Goal: Navigation & Orientation: Find specific page/section

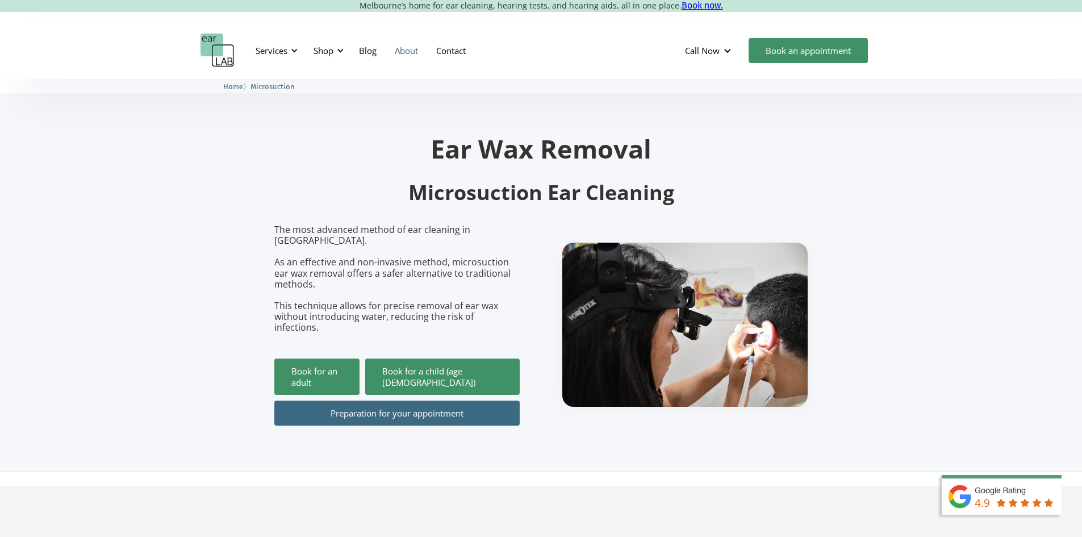
click at [399, 53] on link "About" at bounding box center [406, 50] width 41 height 33
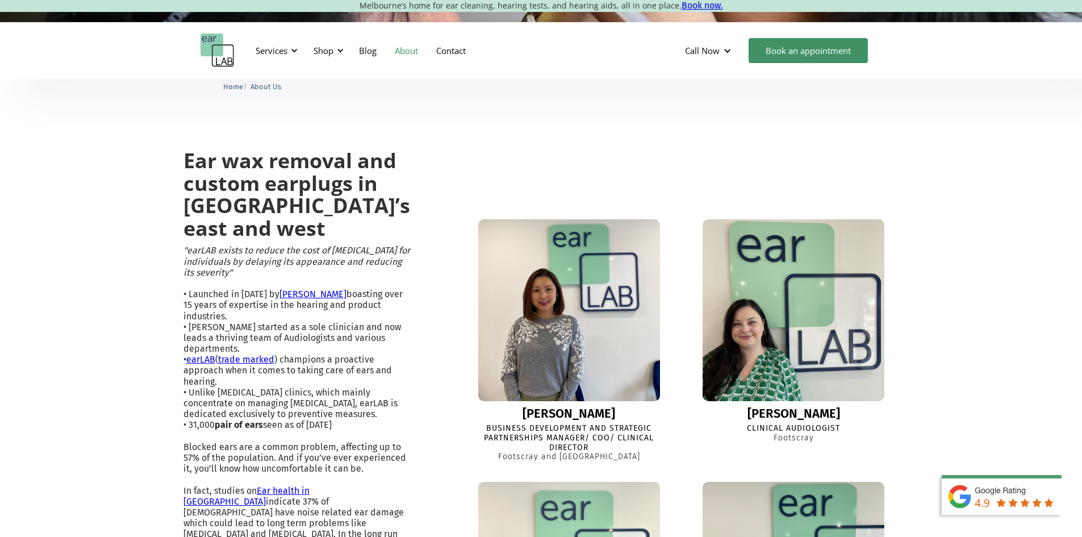
scroll to position [511, 0]
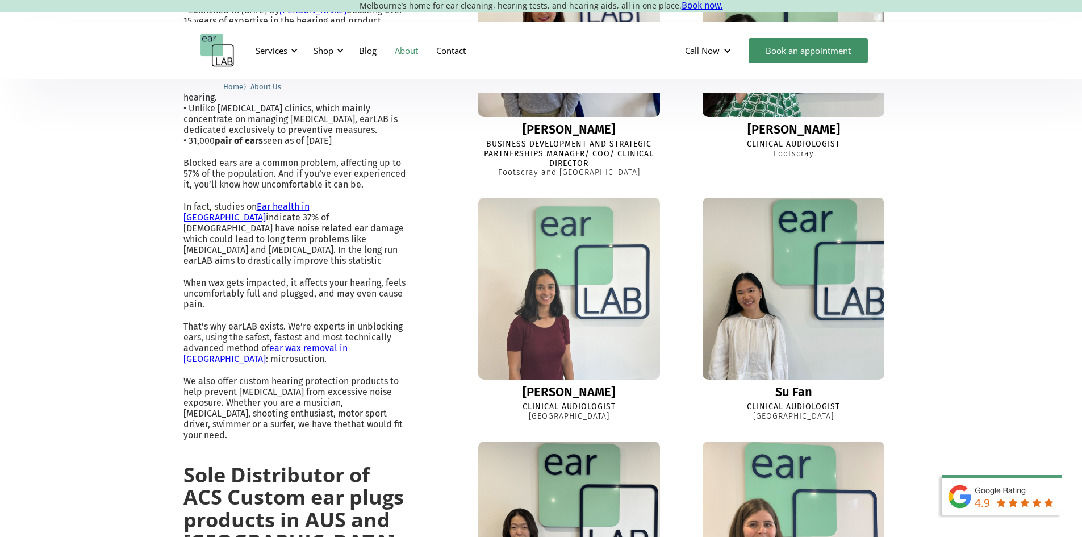
click at [808, 124] on img at bounding box center [793, 25] width 197 height 197
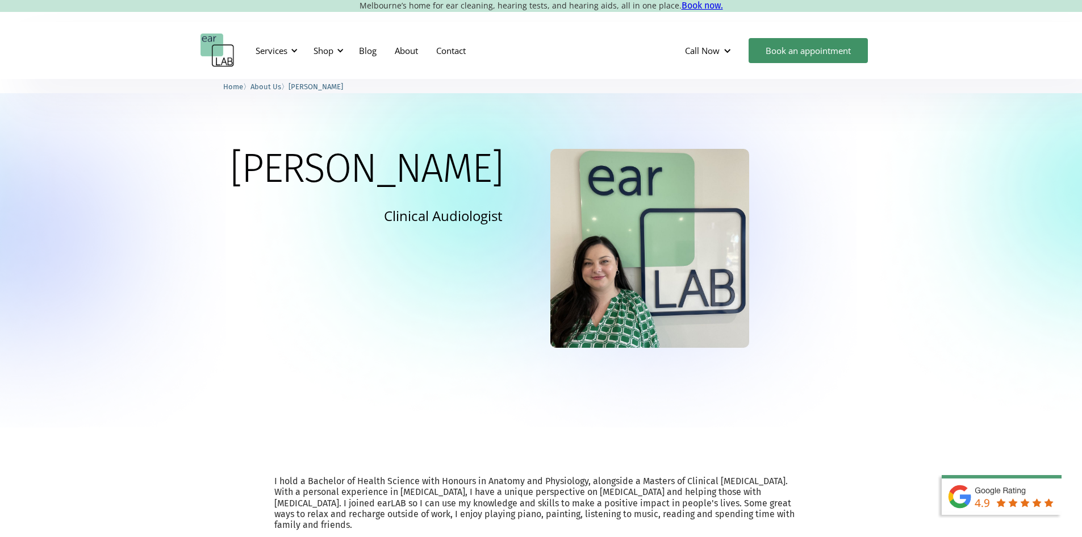
scroll to position [284, 0]
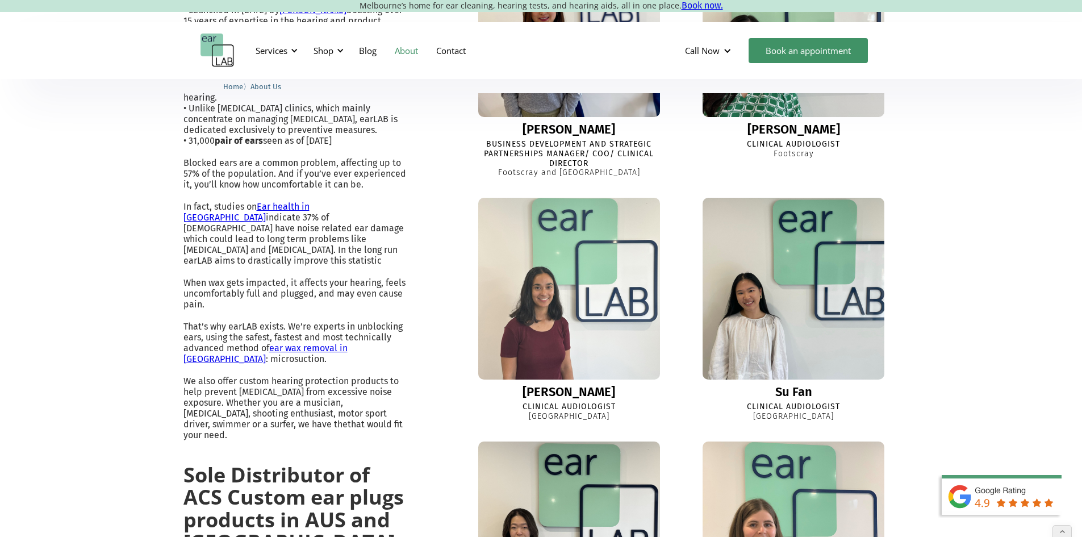
click at [578, 306] on img at bounding box center [569, 289] width 200 height 200
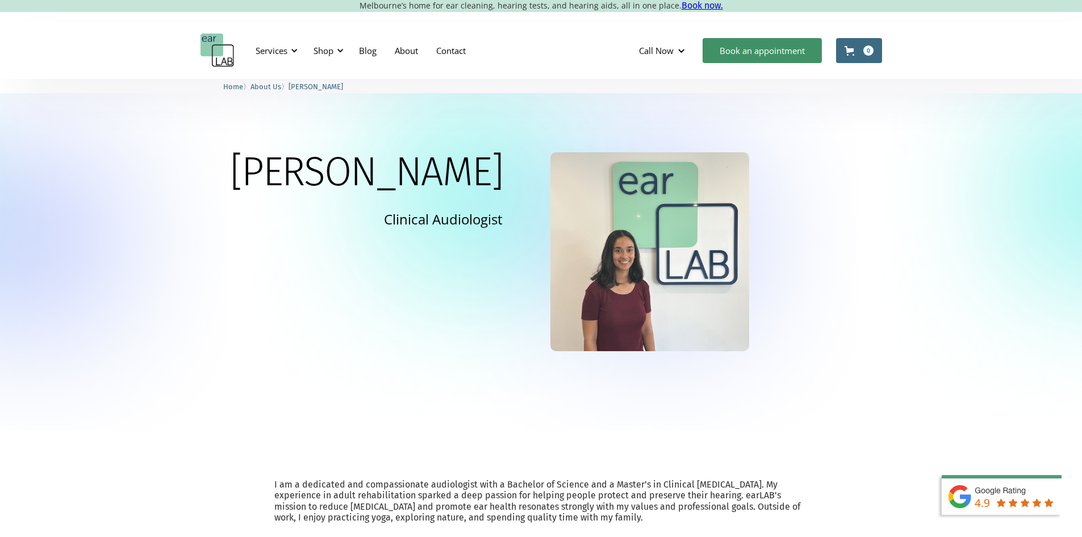
scroll to position [227, 0]
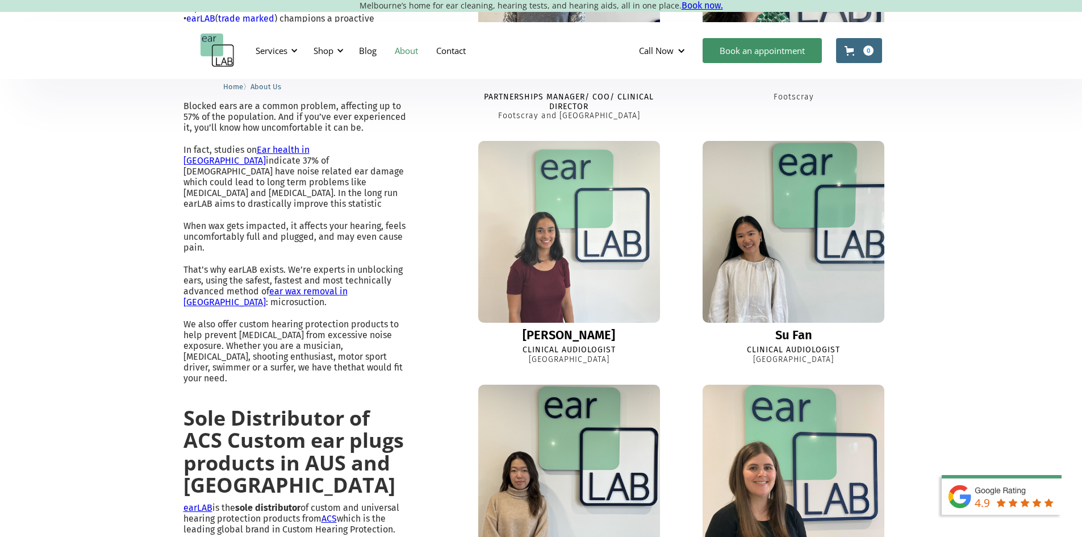
click at [749, 291] on img at bounding box center [794, 232] width 182 height 182
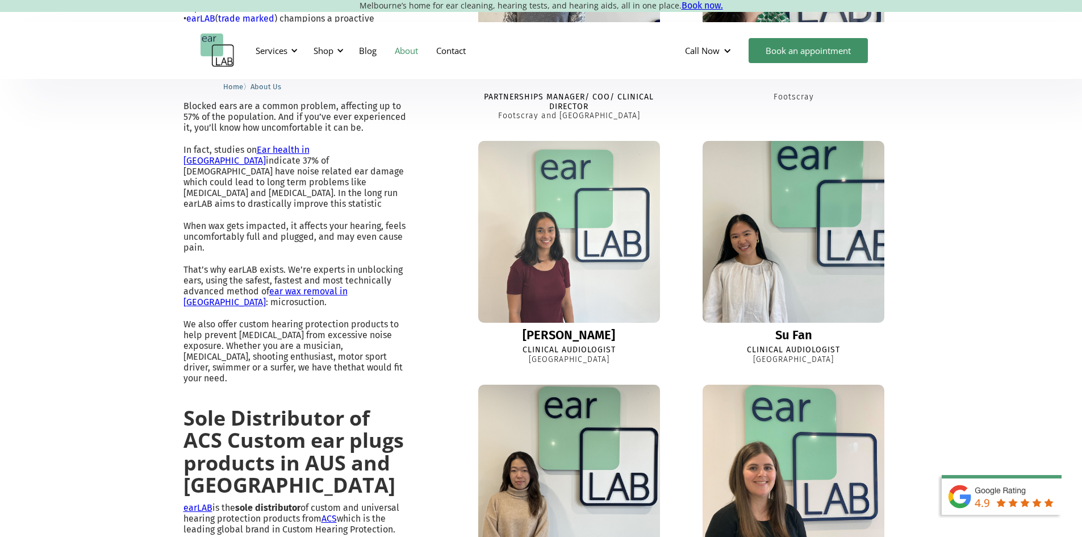
scroll to position [568, 0]
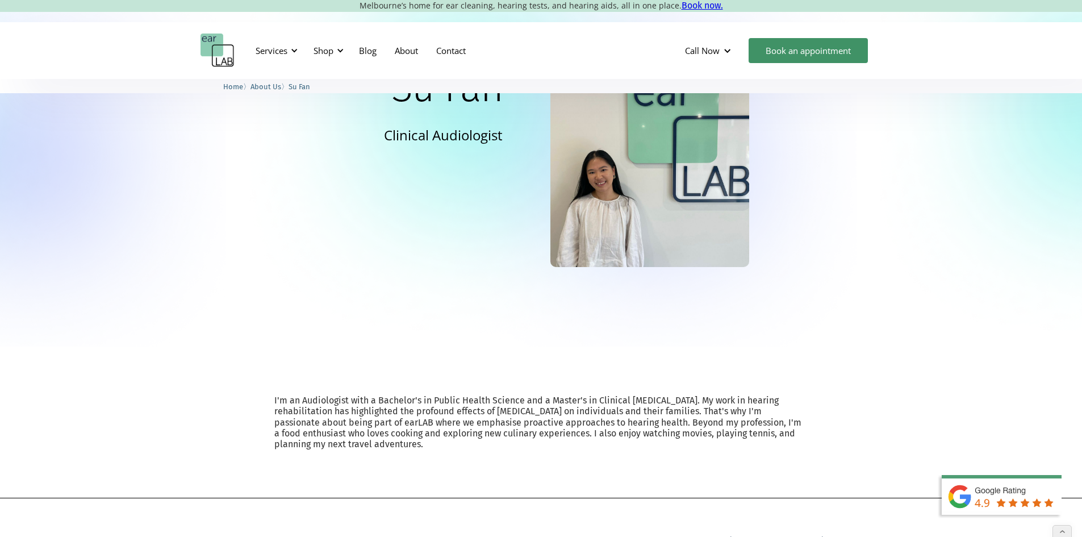
scroll to position [57, 0]
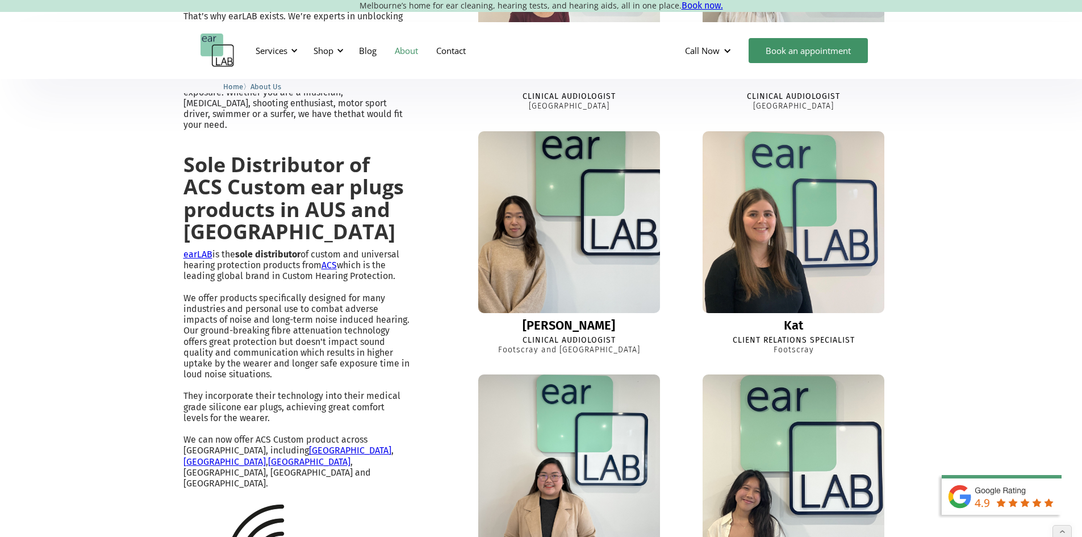
scroll to position [966, 0]
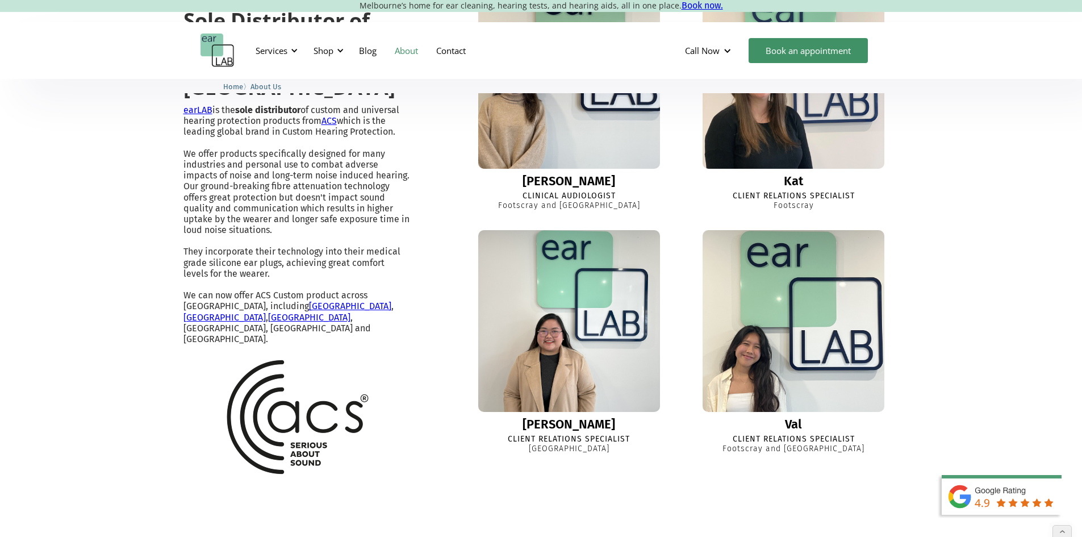
click at [570, 178] on img at bounding box center [569, 78] width 200 height 200
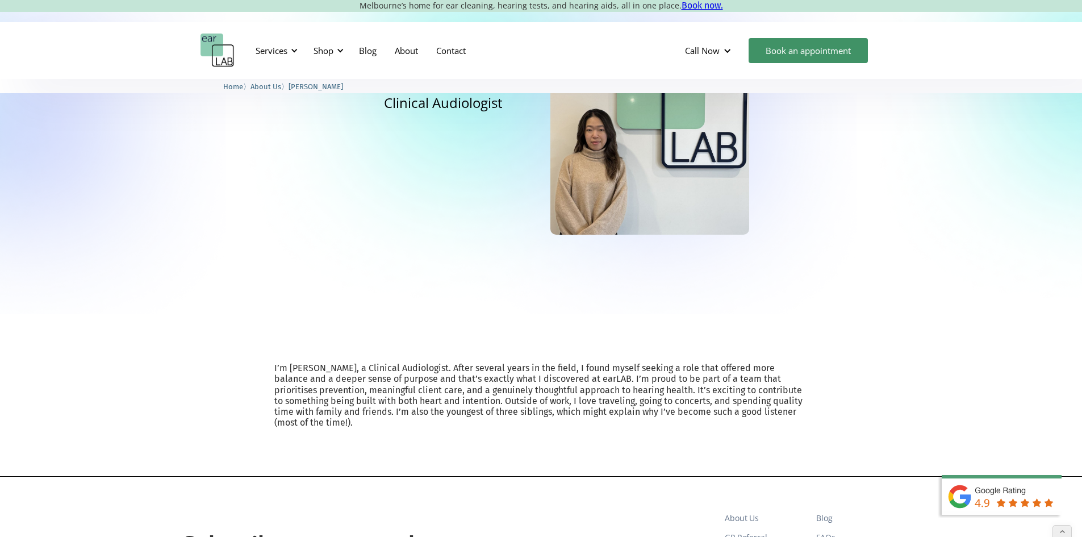
scroll to position [114, 0]
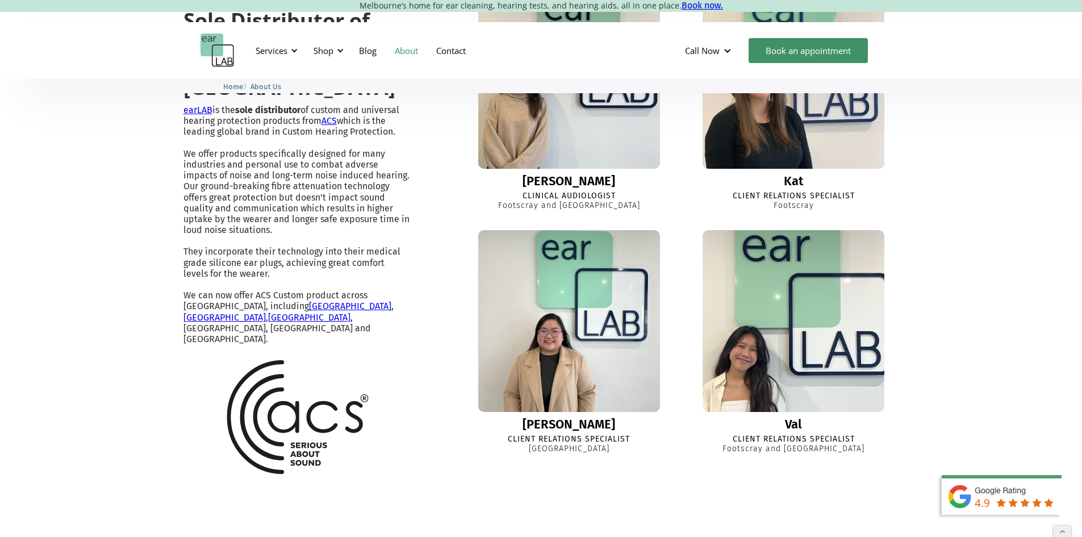
click at [737, 361] on img at bounding box center [794, 321] width 200 height 200
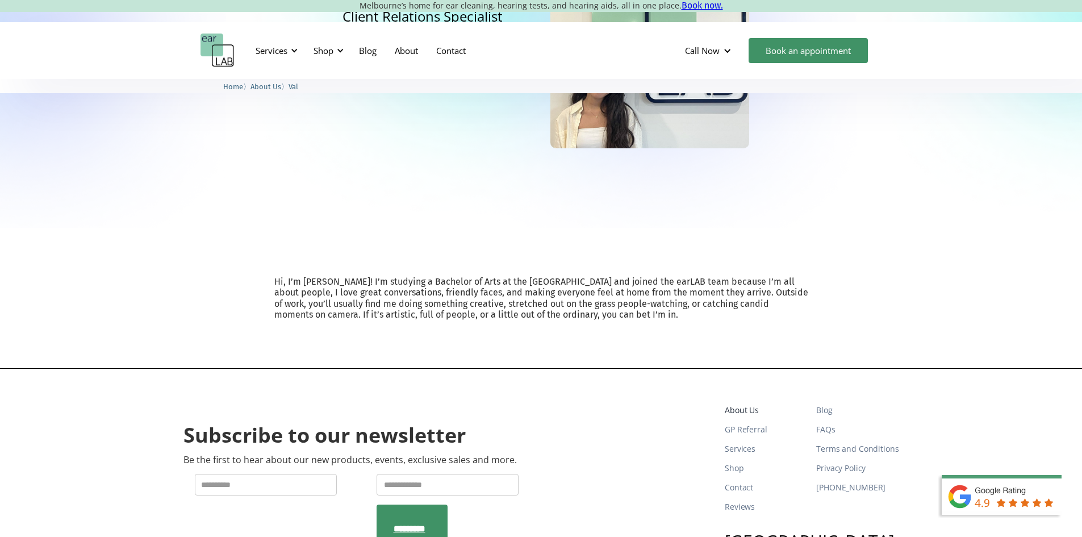
scroll to position [284, 0]
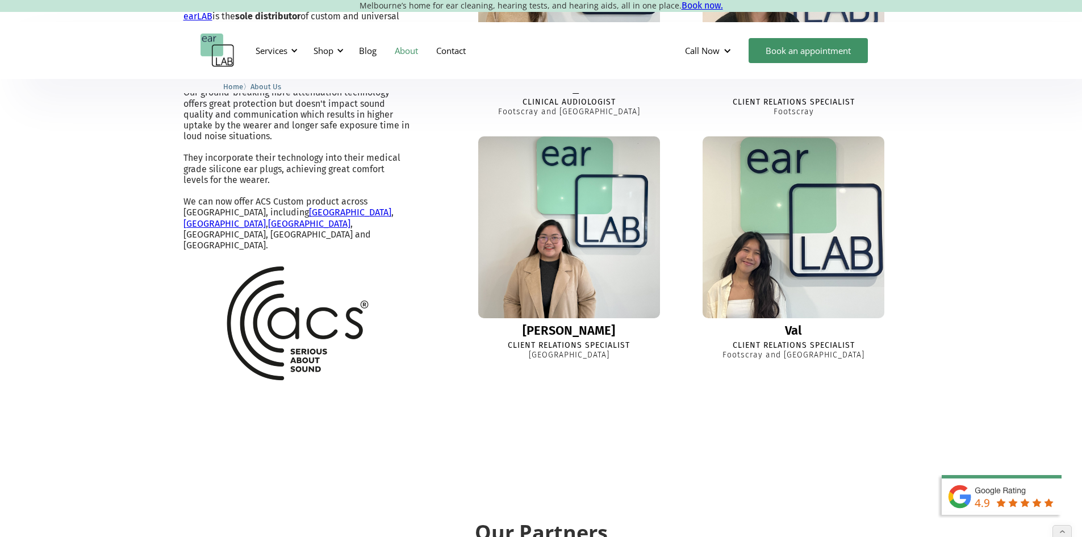
scroll to position [1022, 0]
